Goal: Information Seeking & Learning: Find specific fact

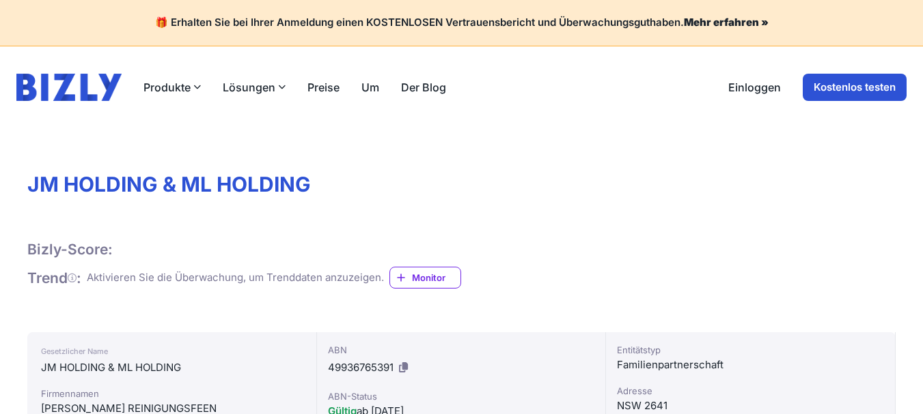
scroll to position [68, 0]
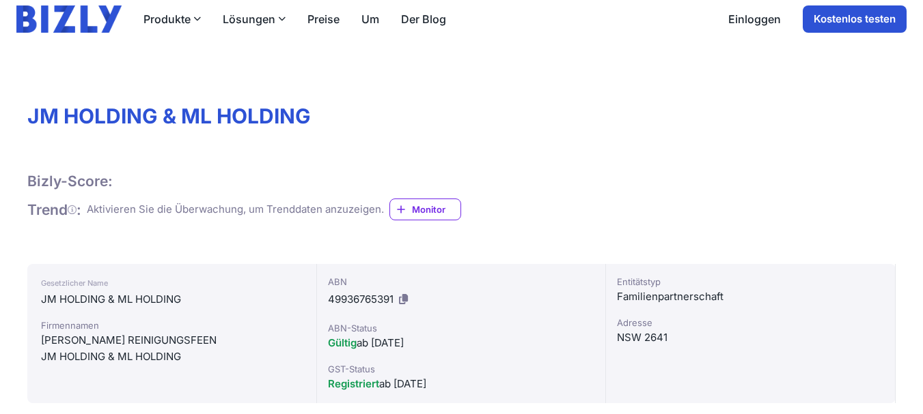
click at [25, 5] on img at bounding box center [68, 18] width 105 height 27
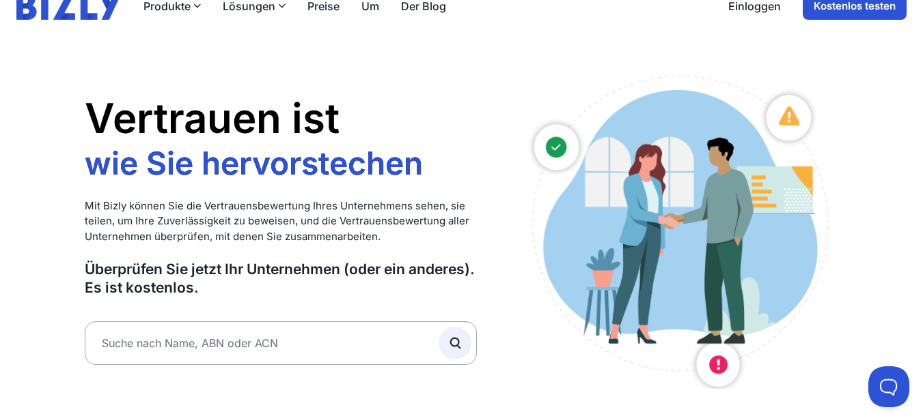
scroll to position [137, 0]
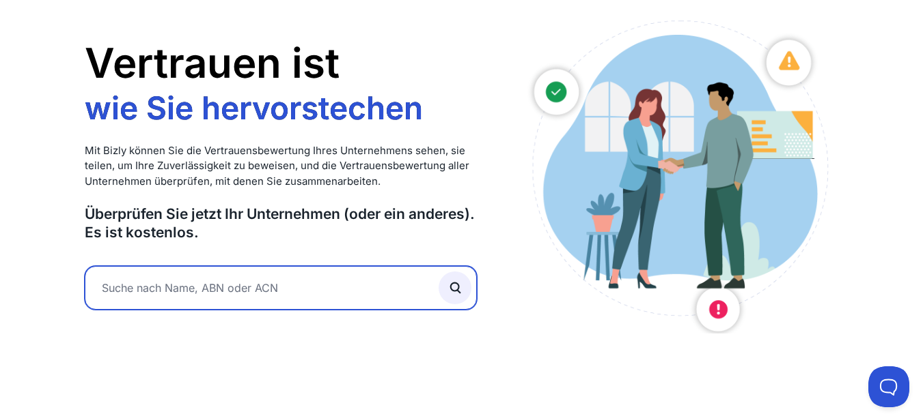
drag, startPoint x: 216, startPoint y: 296, endPoint x: 222, endPoint y: 287, distance: 10.4
click at [216, 296] on input "text" at bounding box center [281, 288] width 393 height 44
type input "holding"
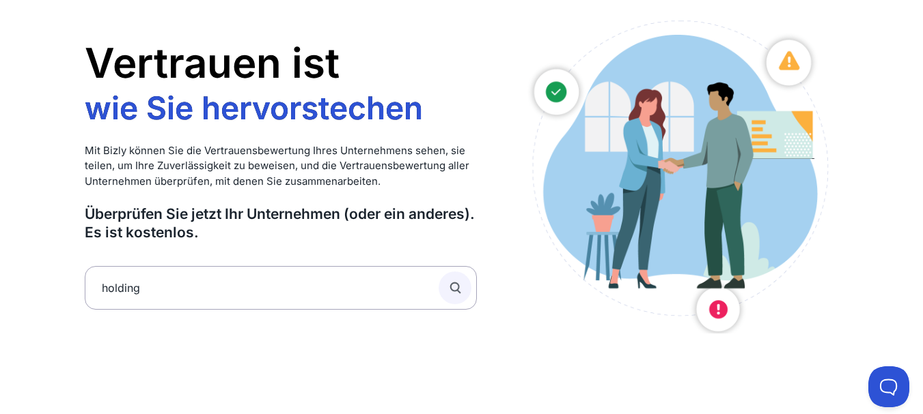
click at [464, 289] on button "submit" at bounding box center [454, 288] width 33 height 33
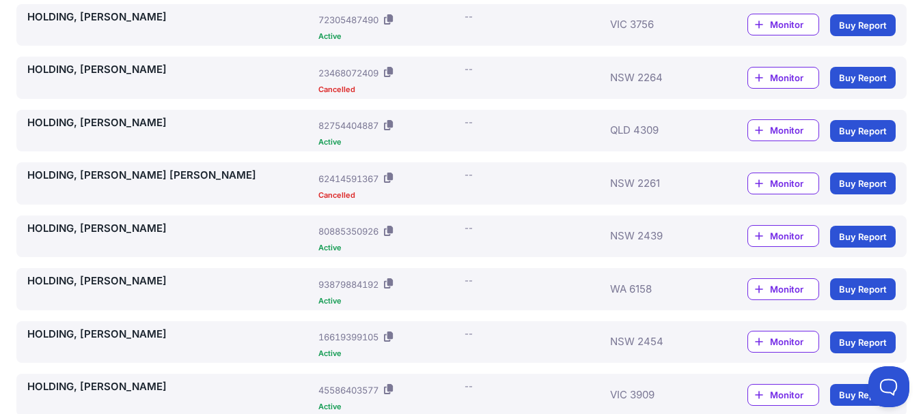
scroll to position [410, 0]
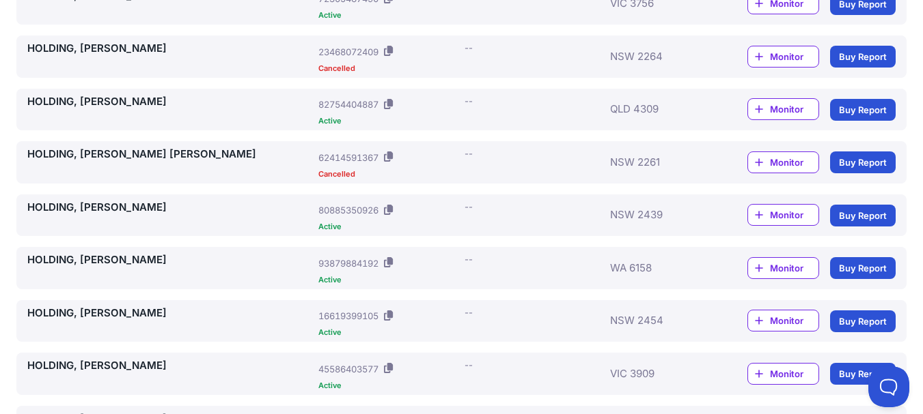
click at [94, 102] on link "HOLDING, [PERSON_NAME]" at bounding box center [169, 102] width 285 height 16
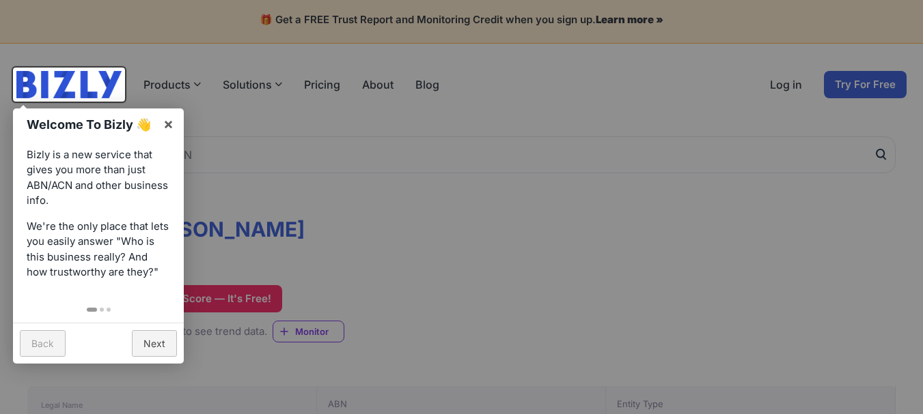
scroll to position [3, 0]
click at [173, 125] on link "×" at bounding box center [168, 124] width 31 height 31
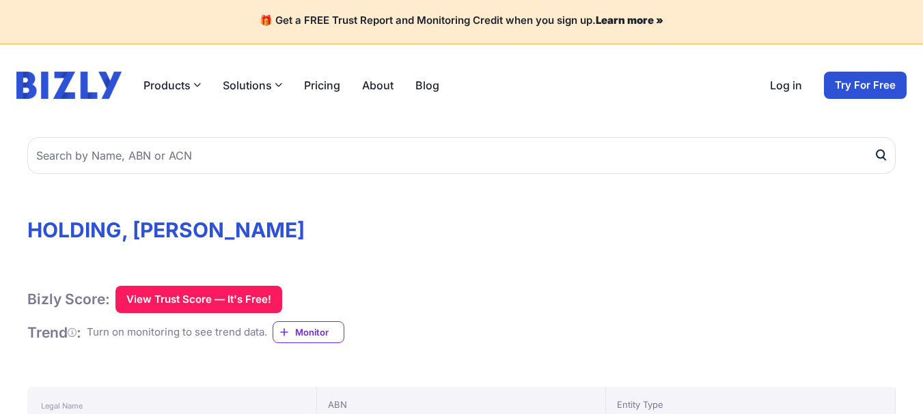
scroll to position [0, 0]
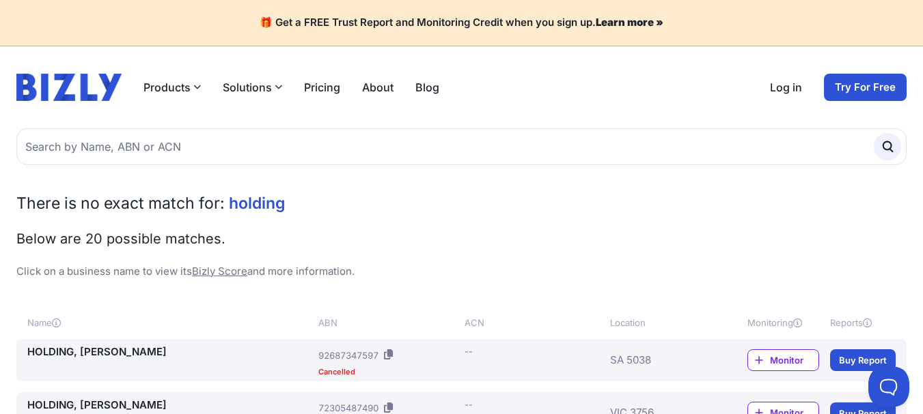
scroll to position [137, 0]
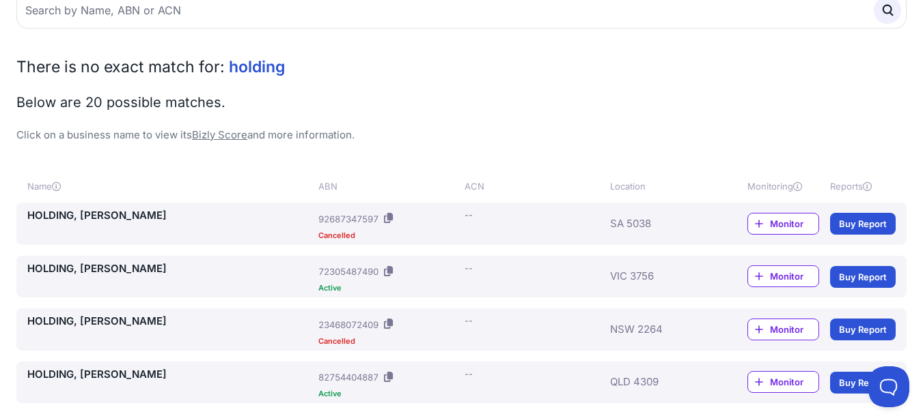
click at [626, 186] on div "Location" at bounding box center [662, 187] width 104 height 14
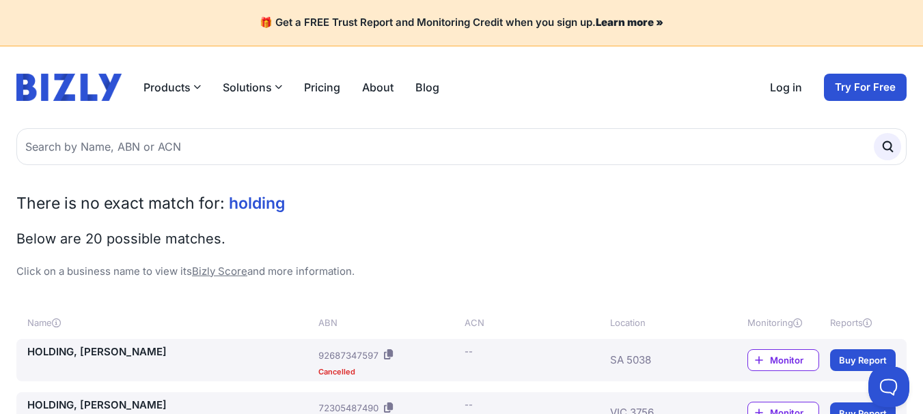
scroll to position [68, 0]
